Goal: Information Seeking & Learning: Learn about a topic

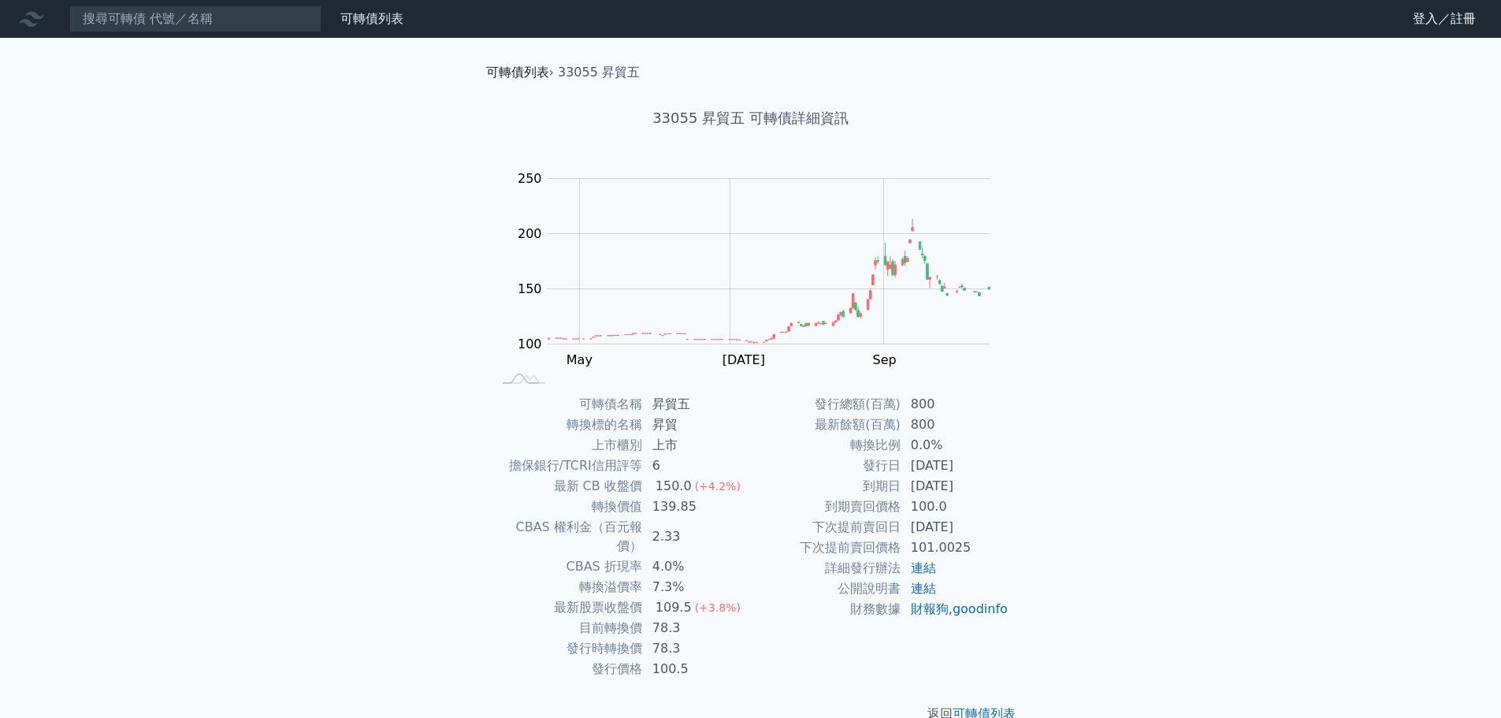
click at [501, 72] on link "可轉債列表" at bounding box center [517, 72] width 63 height 15
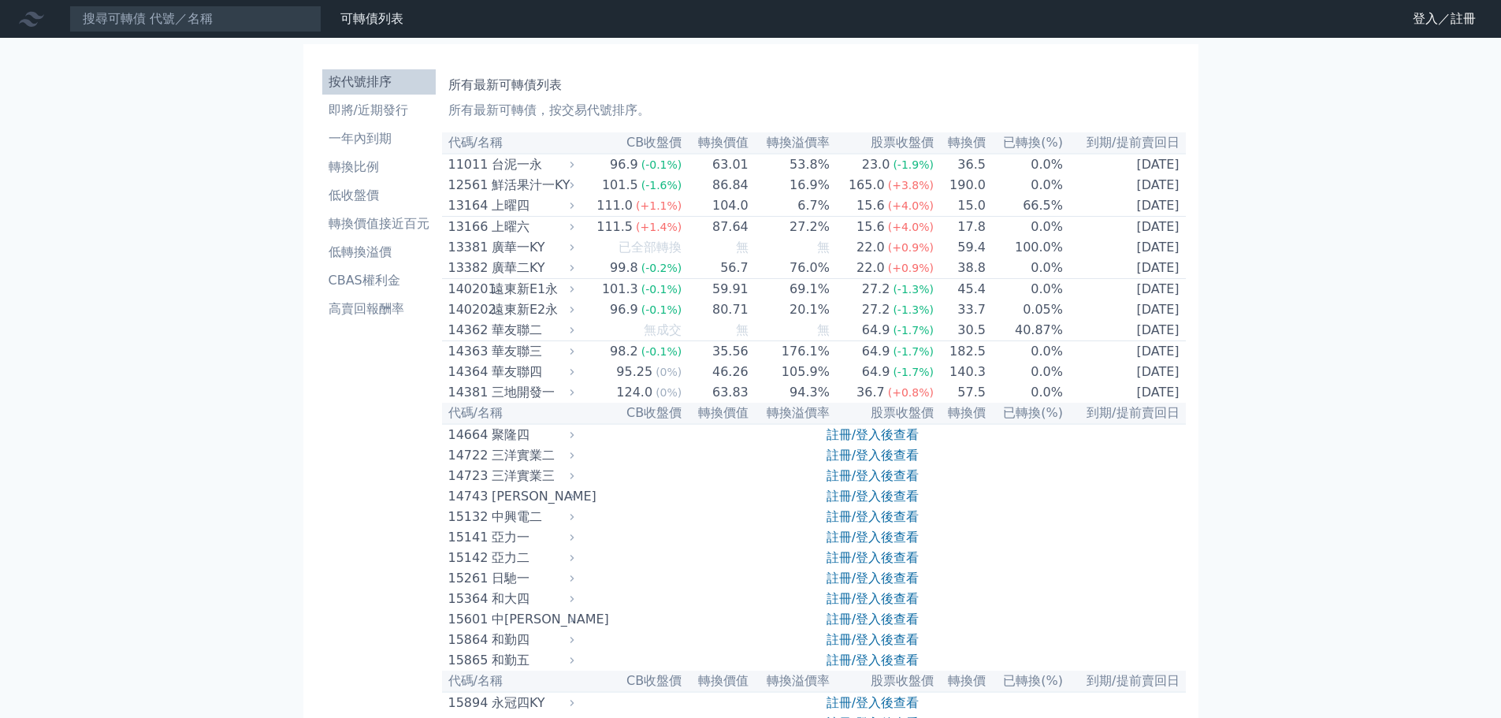
click at [882, 463] on link "註冊/登入後查看" at bounding box center [873, 455] width 92 height 15
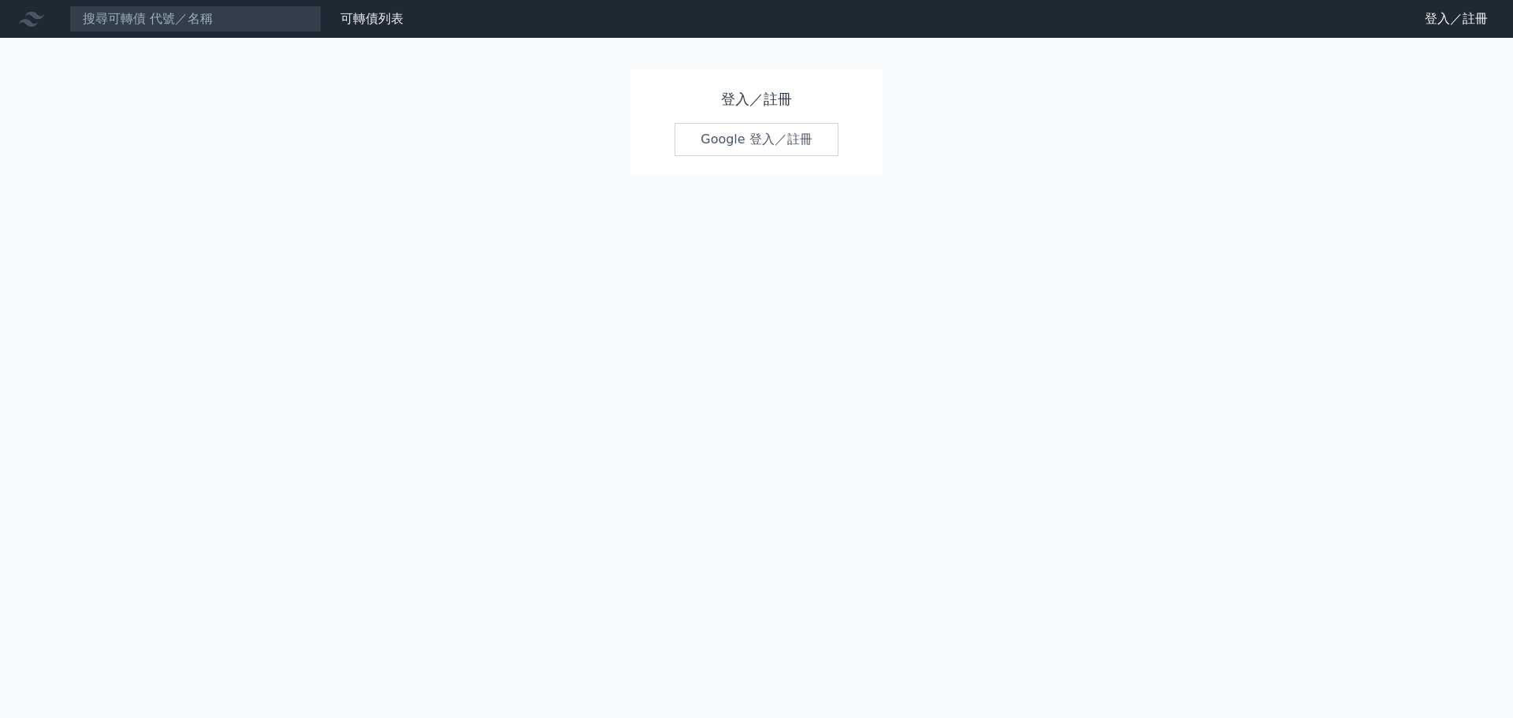
click at [777, 138] on link "Google 登入／註冊" at bounding box center [757, 139] width 164 height 33
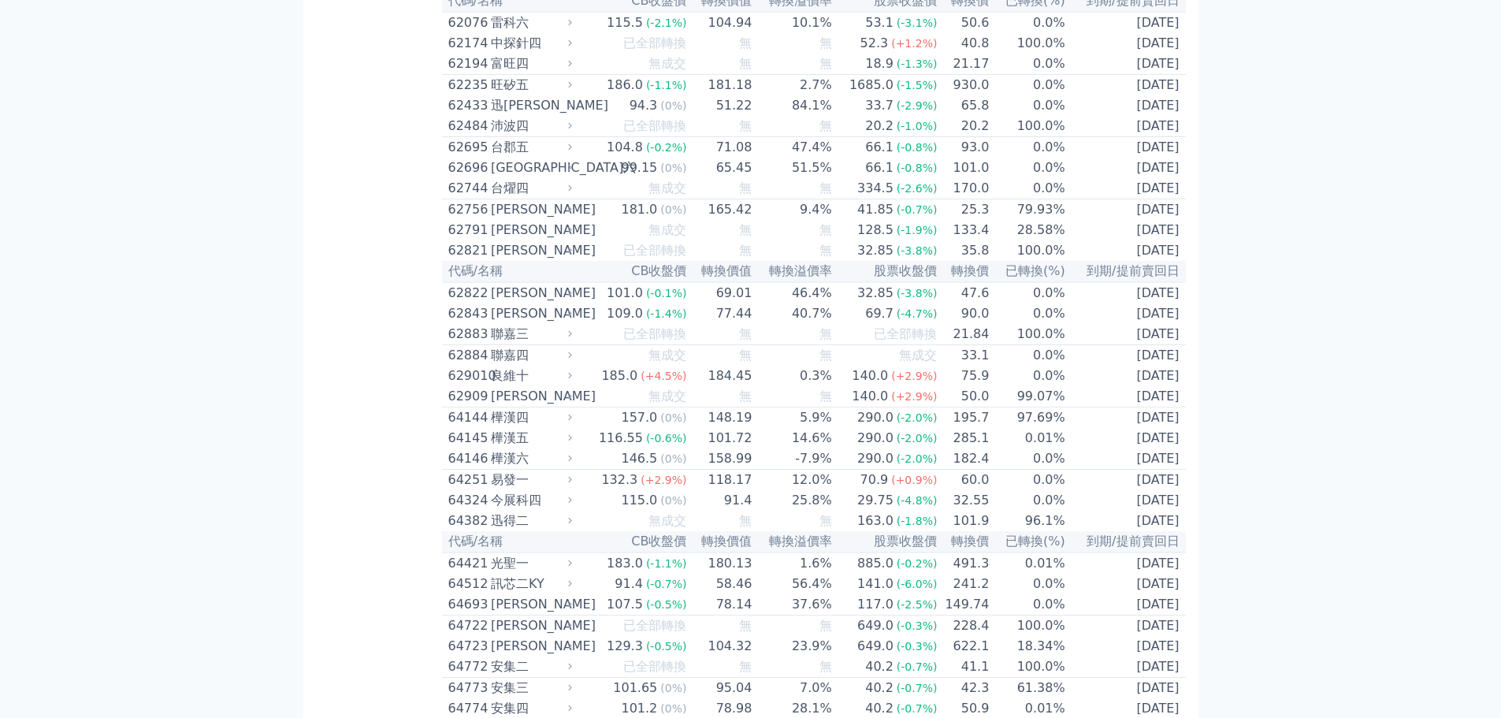
scroll to position [6227, 0]
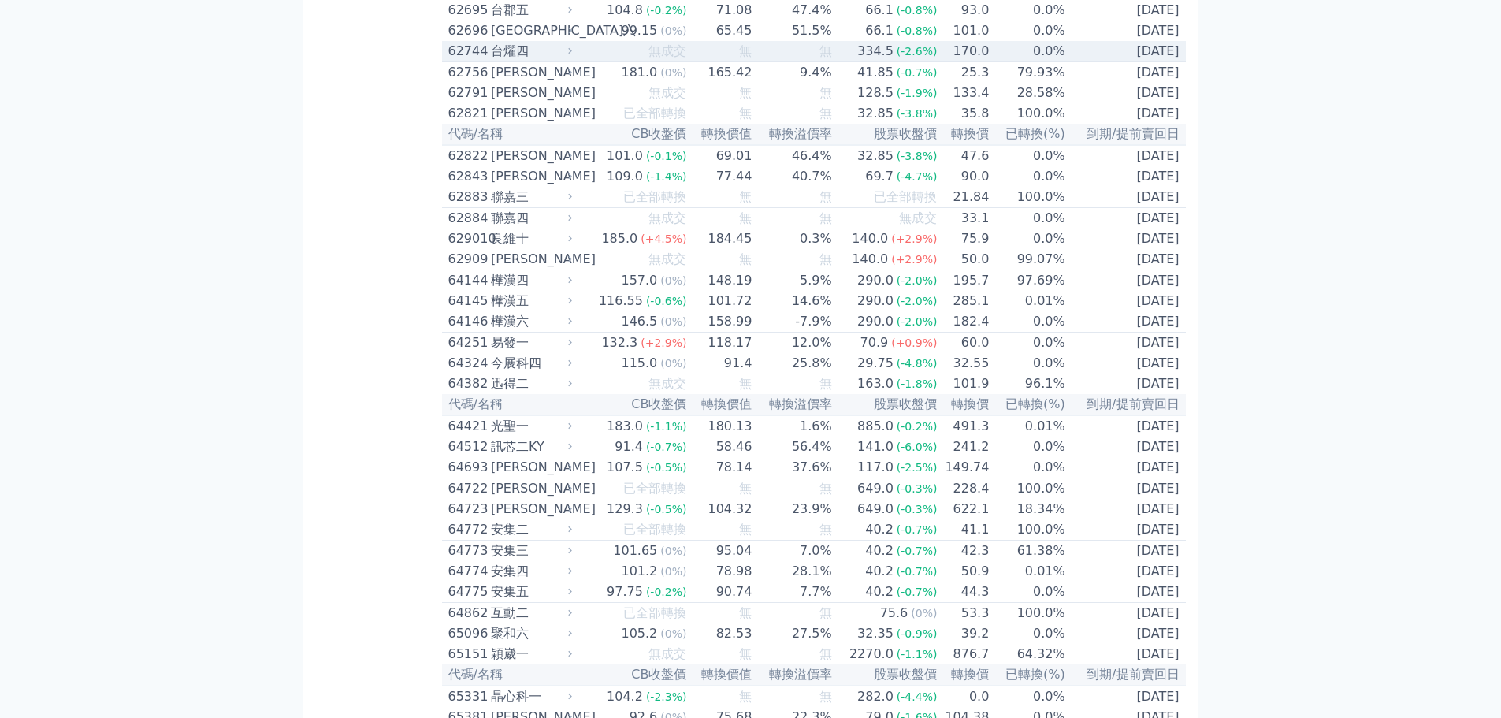
click at [990, 62] on td "0.0%" at bounding box center [1028, 51] width 76 height 21
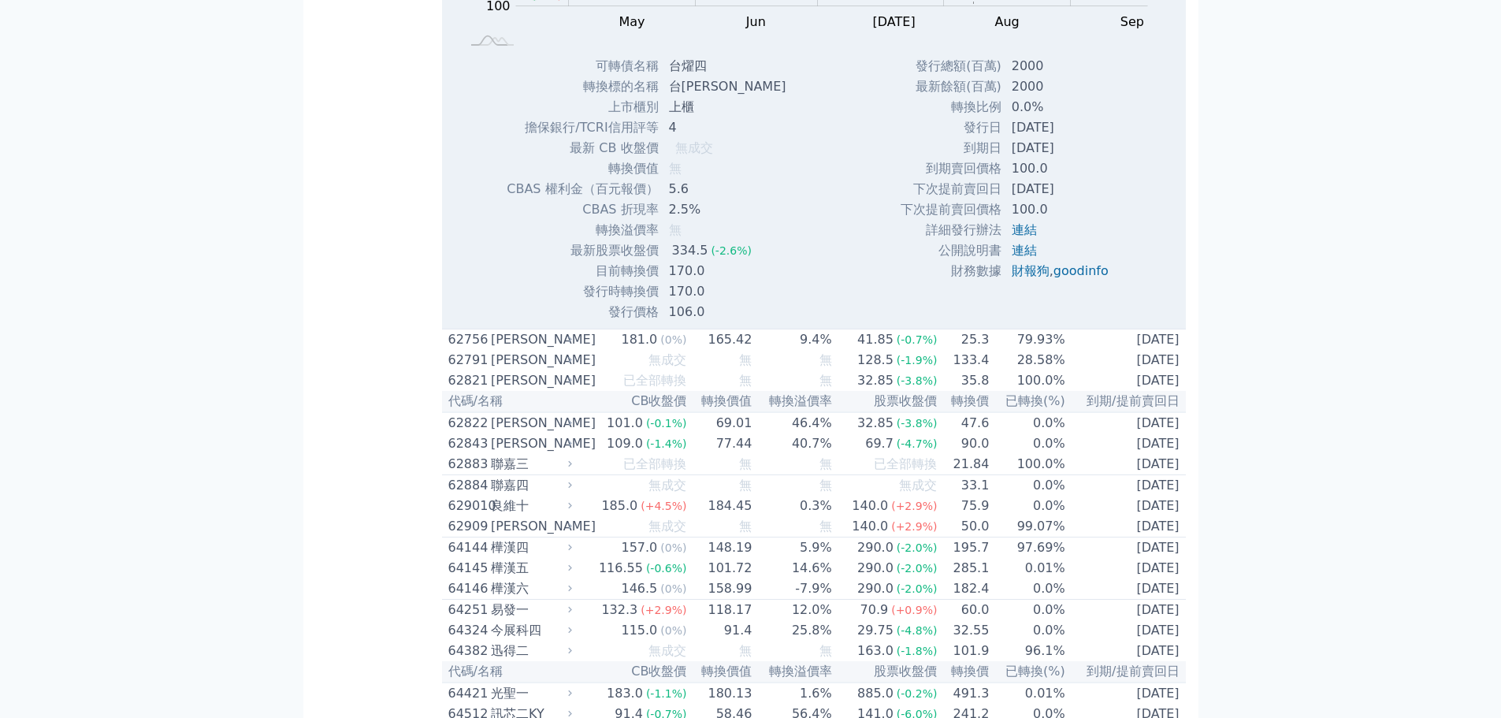
scroll to position [6699, 0]
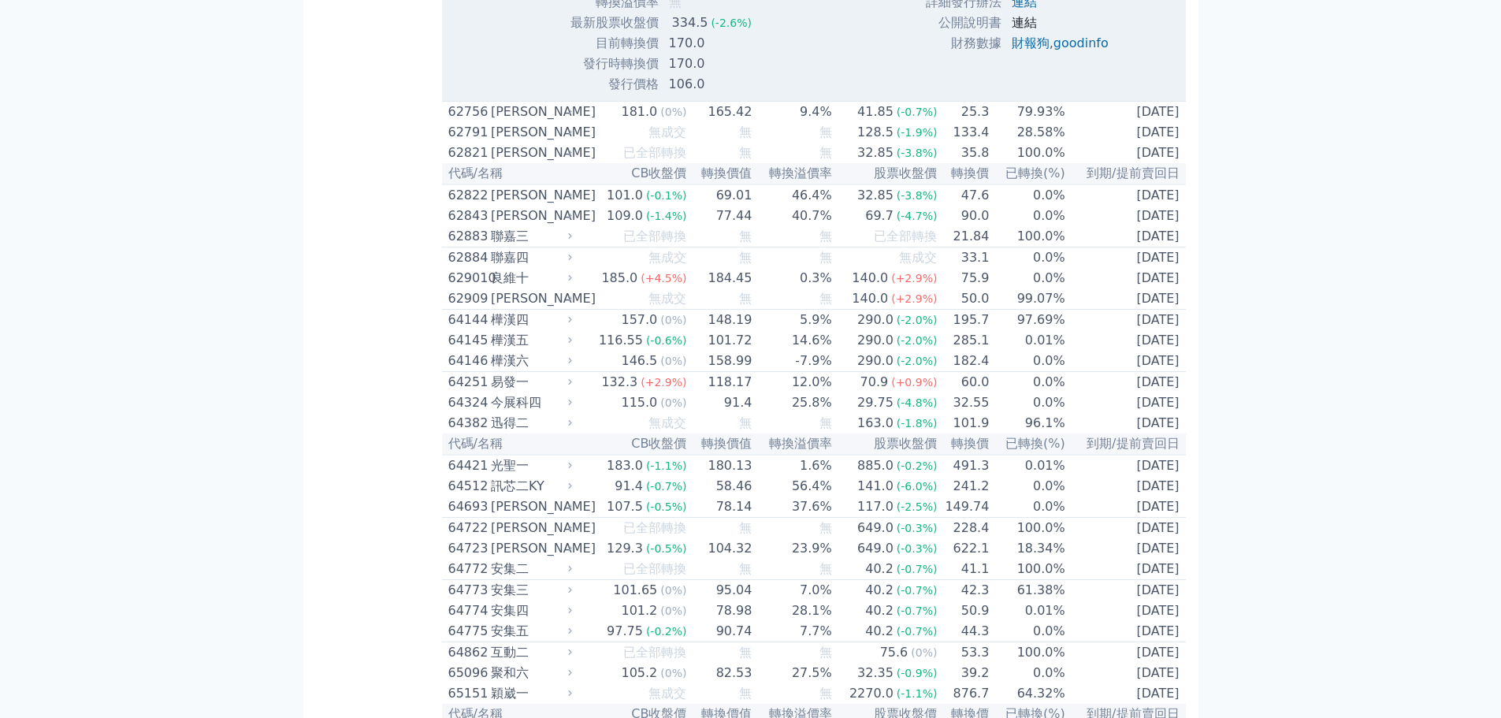
click at [1027, 30] on link "連結" at bounding box center [1024, 22] width 25 height 15
drag, startPoint x: 1307, startPoint y: 144, endPoint x: 1157, endPoint y: 62, distance: 170.7
